Goal: Task Accomplishment & Management: Use online tool/utility

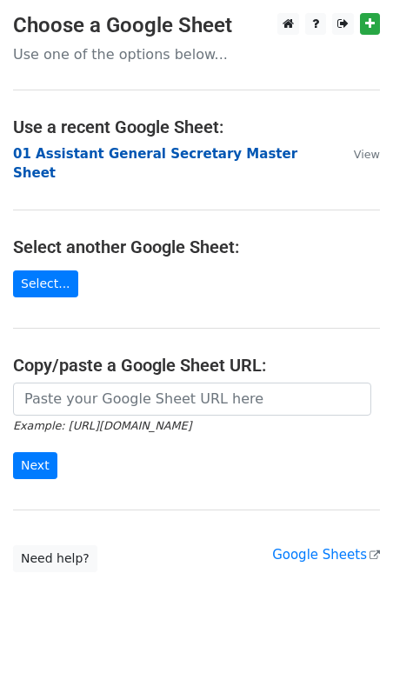
click at [72, 146] on strong "01 Assistant General Secretary Master Sheet" at bounding box center [155, 164] width 285 height 36
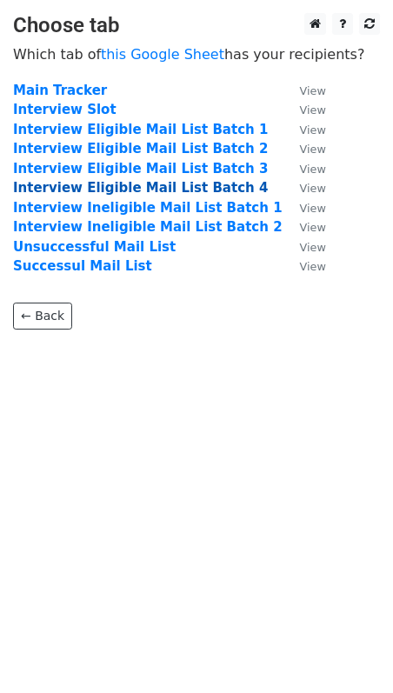
click at [135, 195] on strong "Interview Eligible Mail List Batch 4" at bounding box center [140, 188] width 255 height 16
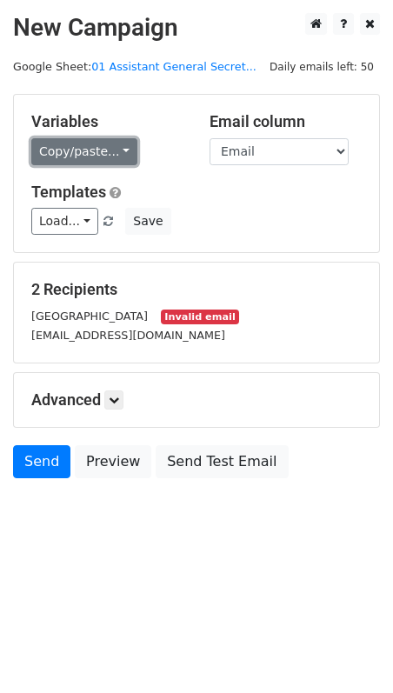
click at [88, 155] on link "Copy/paste..." at bounding box center [84, 151] width 106 height 27
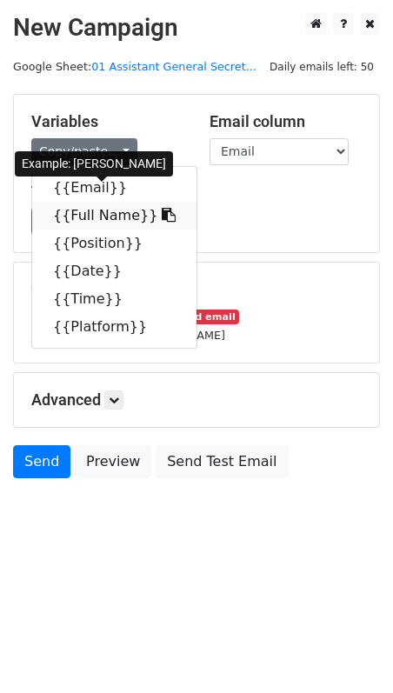
click at [91, 205] on link "{{Full Name}}" at bounding box center [114, 216] width 164 height 28
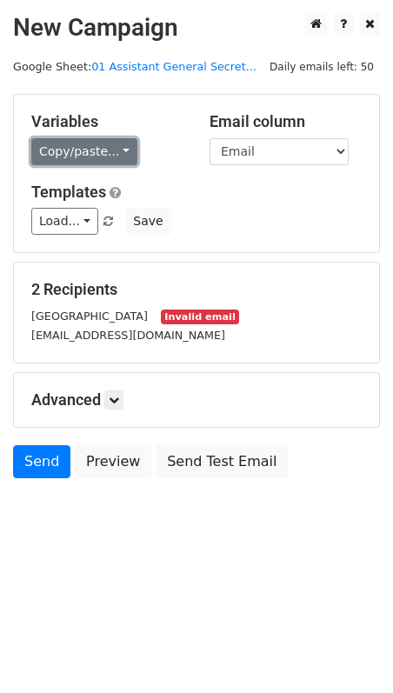
click at [80, 147] on link "Copy/paste..." at bounding box center [84, 151] width 106 height 27
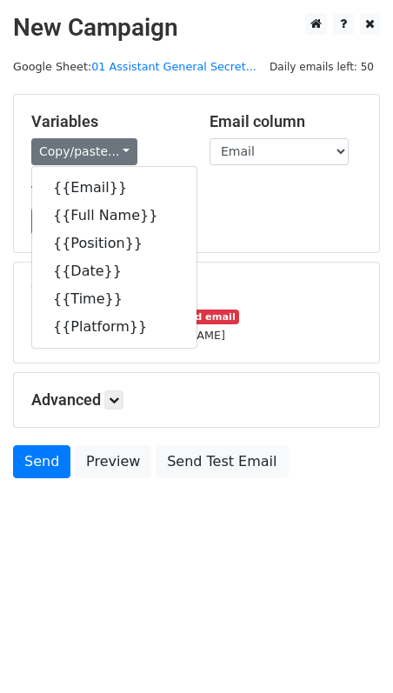
click at [246, 234] on div "Variables Copy/paste... {{Email}} {{Full Name}} {{Position}} {{Date}} {{Time}} …" at bounding box center [196, 173] width 365 height 157
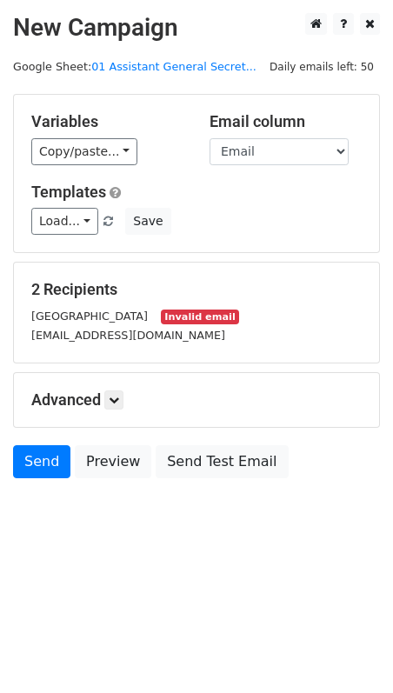
click at [80, 325] on div "[EMAIL_ADDRESS][DOMAIN_NAME]" at bounding box center [196, 335] width 357 height 20
click at [67, 221] on link "Load..." at bounding box center [64, 221] width 67 height 27
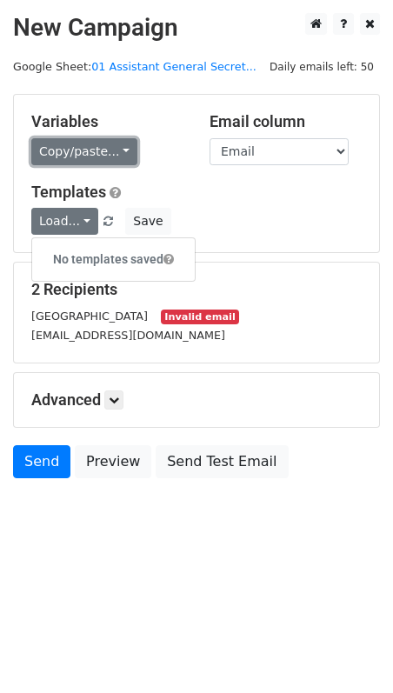
click at [117, 146] on link "Copy/paste..." at bounding box center [84, 151] width 106 height 27
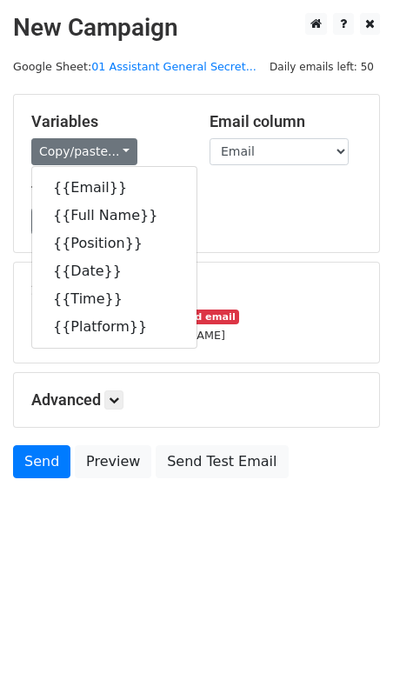
click at [251, 211] on div "Load... No templates saved Save" at bounding box center [196, 221] width 357 height 27
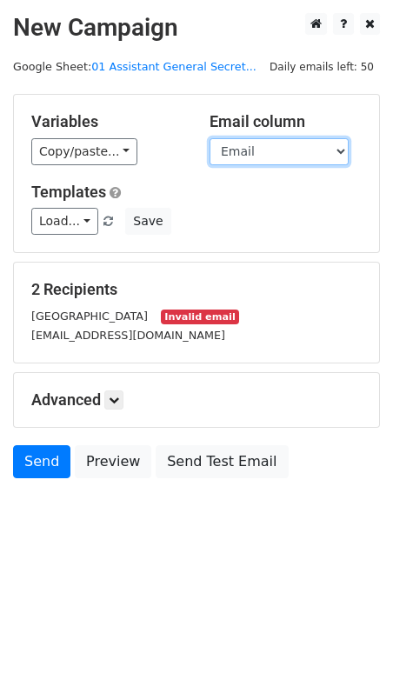
click at [254, 155] on select "Email Full Name Position Date Time Platform" at bounding box center [279, 151] width 139 height 27
click at [244, 142] on select "Email Full Name Position Date Time Platform" at bounding box center [279, 151] width 139 height 27
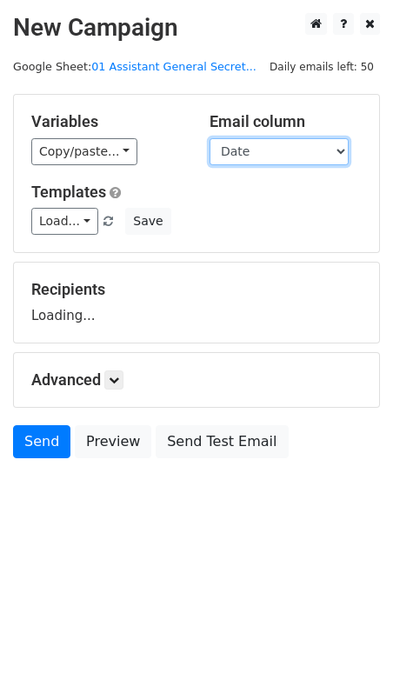
select select "Email"
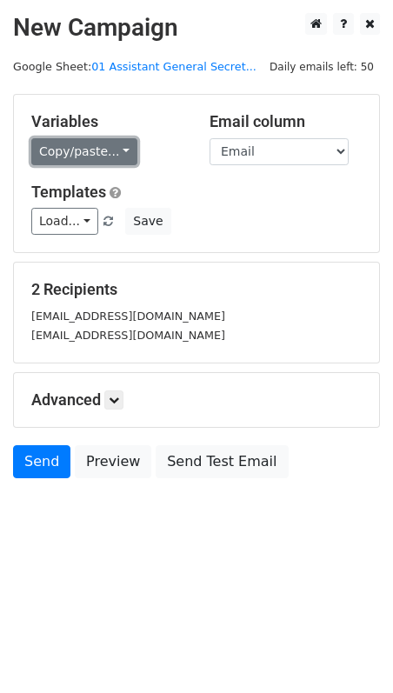
click at [116, 151] on link "Copy/paste..." at bounding box center [84, 151] width 106 height 27
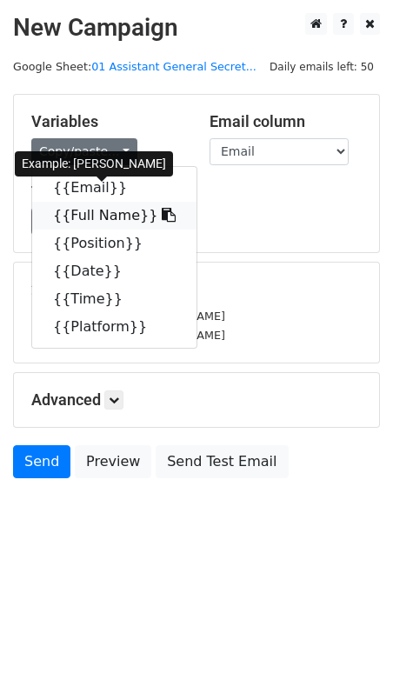
click at [88, 204] on link "{{Full Name}}" at bounding box center [114, 216] width 164 height 28
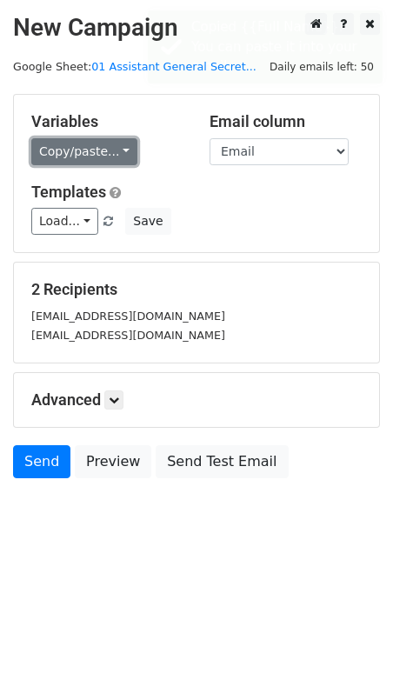
click at [102, 159] on link "Copy/paste..." at bounding box center [84, 151] width 106 height 27
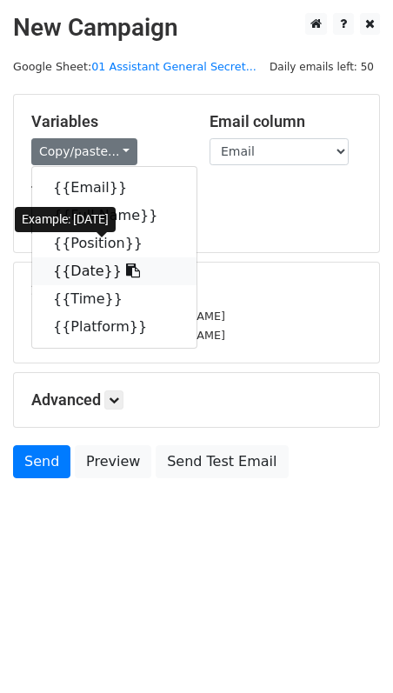
click at [89, 266] on link "{{Date}}" at bounding box center [114, 272] width 164 height 28
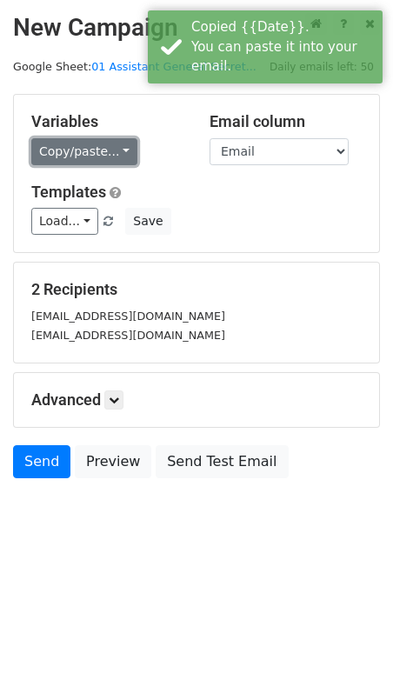
click at [96, 148] on link "Copy/paste..." at bounding box center [84, 151] width 106 height 27
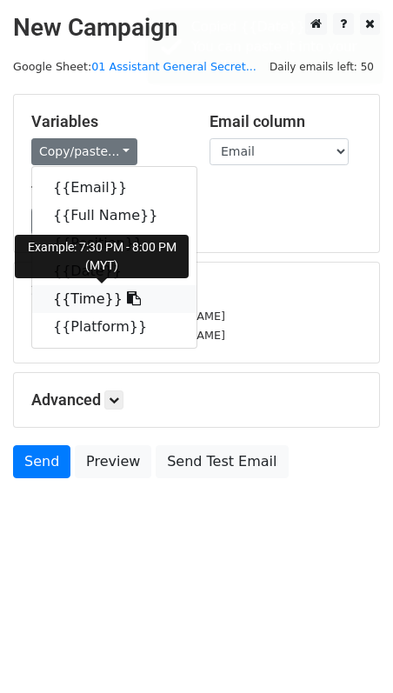
click at [86, 299] on link "{{Time}}" at bounding box center [114, 299] width 164 height 28
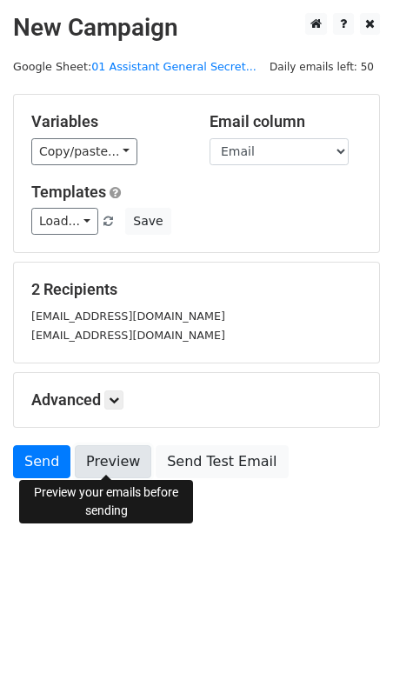
click at [95, 459] on link "Preview" at bounding box center [113, 461] width 77 height 33
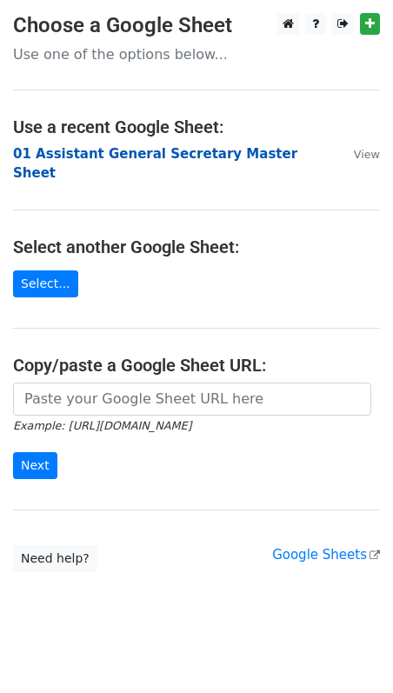
click at [112, 155] on strong "01 Assistant General Secretary Master Sheet" at bounding box center [155, 164] width 285 height 36
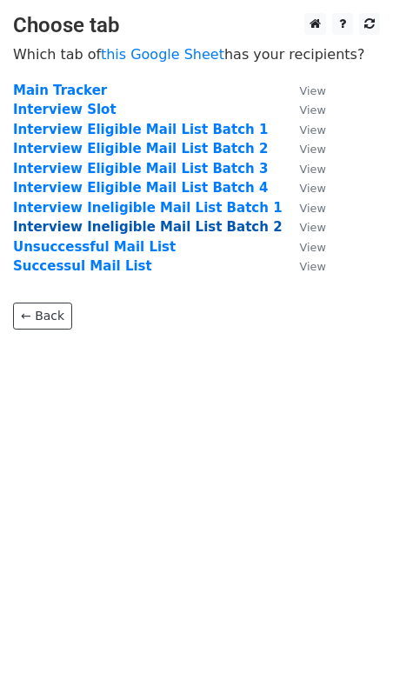
click at [198, 226] on strong "Interview Ineligible Mail List Batch 2" at bounding box center [148, 227] width 270 height 16
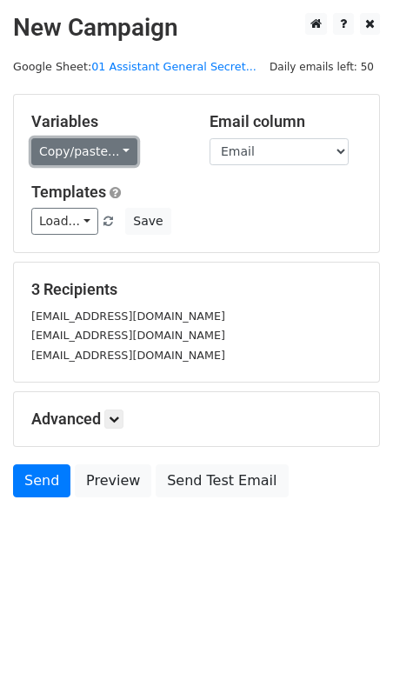
click at [102, 144] on link "Copy/paste..." at bounding box center [84, 151] width 106 height 27
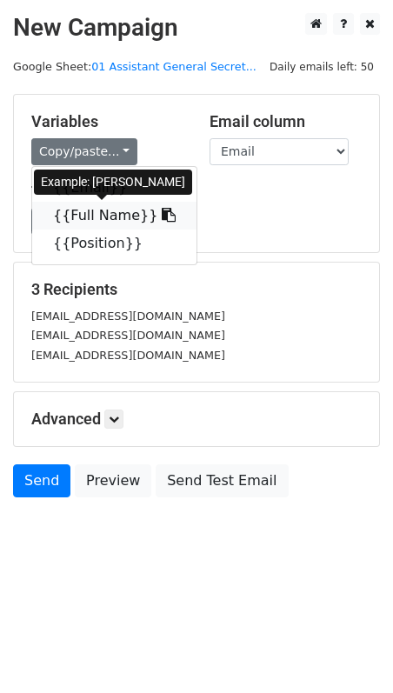
click at [102, 224] on link "{{Full Name}}" at bounding box center [114, 216] width 164 height 28
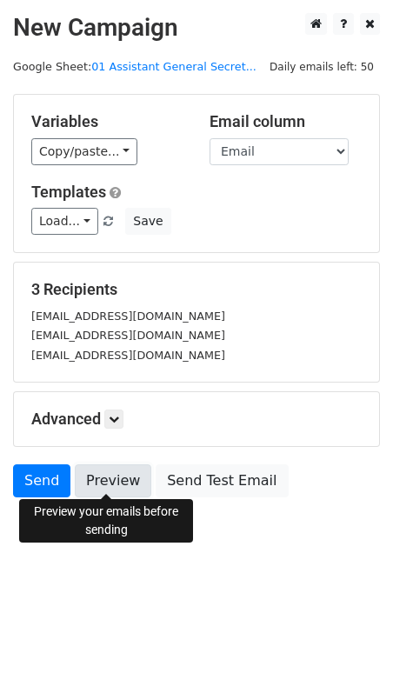
click at [109, 478] on link "Preview" at bounding box center [113, 481] width 77 height 33
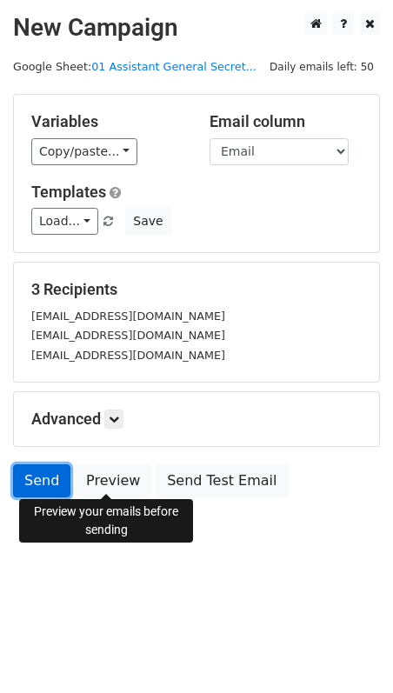
click at [49, 484] on link "Send" at bounding box center [41, 481] width 57 height 33
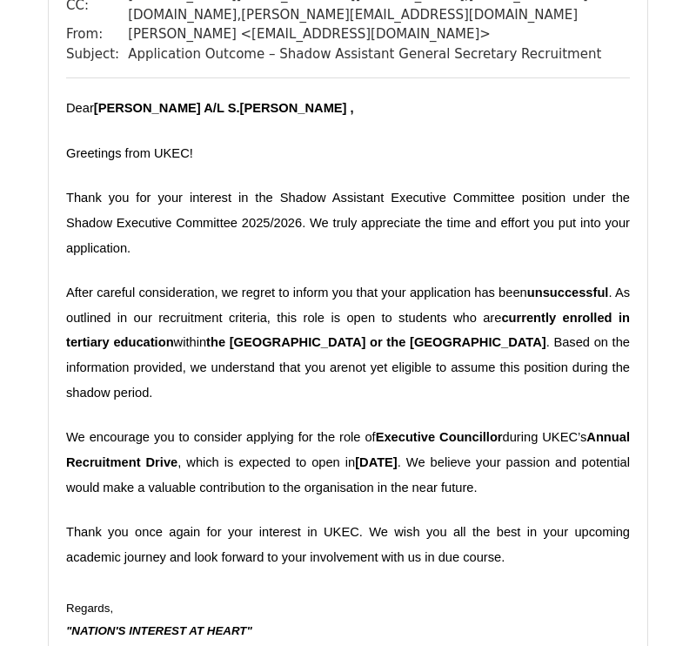
scroll to position [1356, 0]
